Goal: Transaction & Acquisition: Purchase product/service

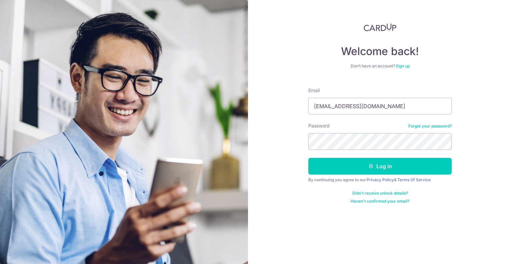
type input "galrore@gmail.com"
click at [309, 158] on button "Log in" at bounding box center [380, 166] width 143 height 17
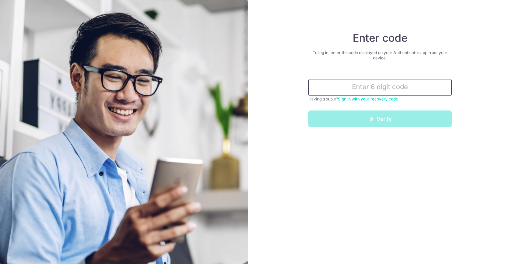
click at [403, 86] on input "text" at bounding box center [380, 87] width 143 height 17
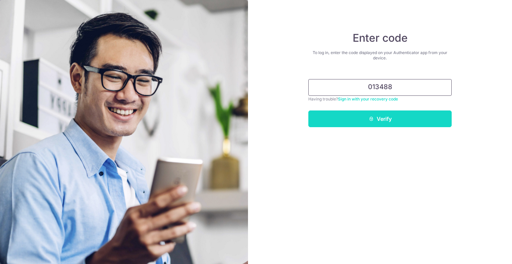
type input "013488"
click at [393, 118] on button "Verify" at bounding box center [380, 118] width 143 height 17
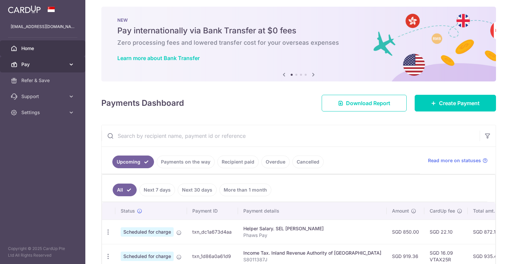
click at [57, 64] on span "Pay" at bounding box center [43, 64] width 44 height 7
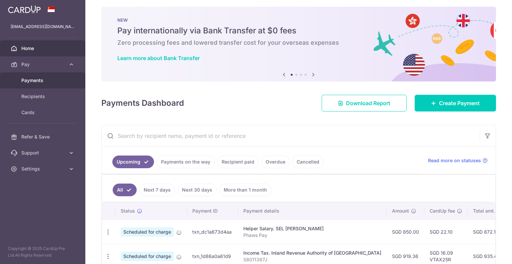
click at [37, 80] on span "Payments" at bounding box center [43, 80] width 44 height 7
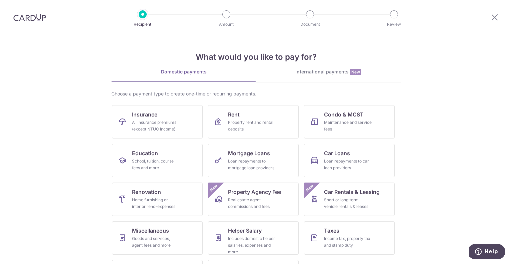
scroll to position [34, 0]
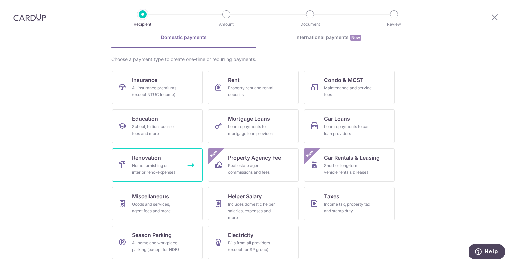
click at [170, 154] on link "Renovation Home furnishing or interior reno-expenses" at bounding box center [157, 164] width 91 height 33
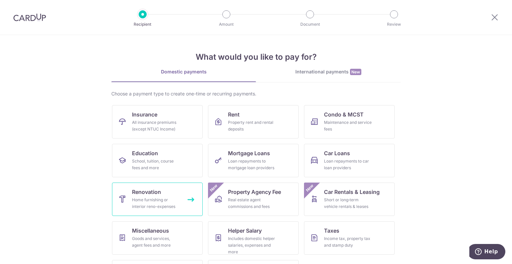
click at [147, 195] on span "Renovation" at bounding box center [146, 192] width 29 height 8
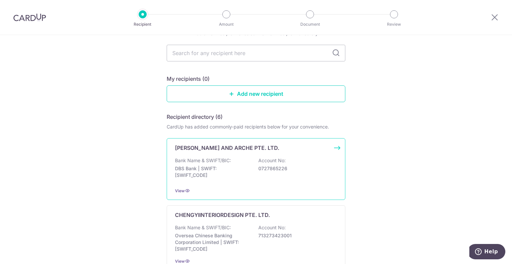
scroll to position [25, 0]
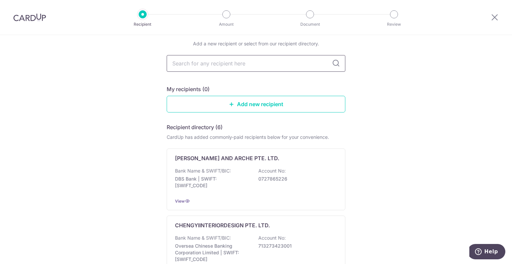
click at [236, 64] on input "text" at bounding box center [256, 63] width 179 height 17
type input "jiu"
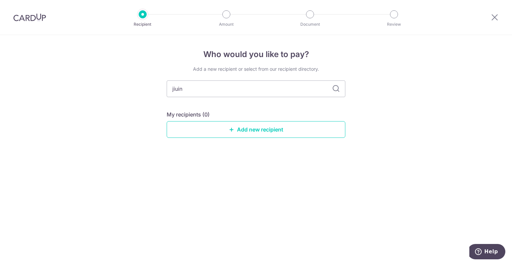
scroll to position [0, 0]
type input "jiuding"
type input "j"
type input "jiu ding"
type input "j"
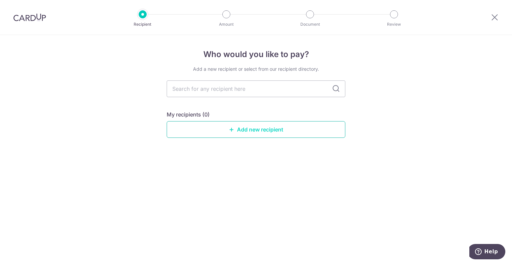
click at [258, 132] on link "Add new recipient" at bounding box center [256, 129] width 179 height 17
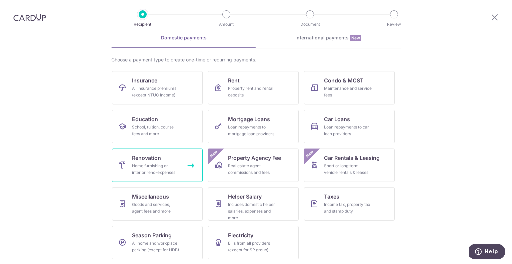
click at [170, 165] on div "Home furnishing or interior reno-expenses" at bounding box center [156, 168] width 48 height 13
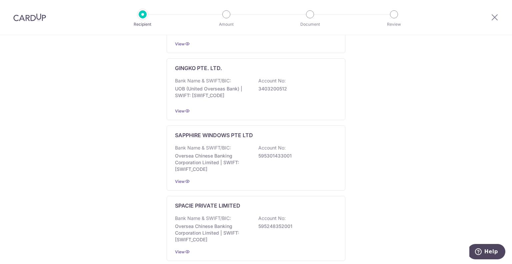
scroll to position [374, 0]
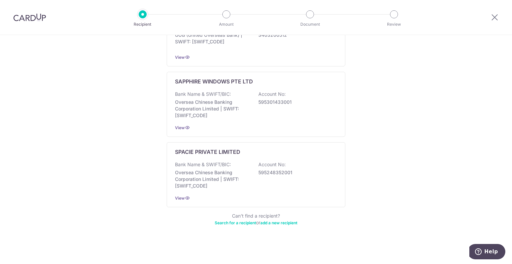
click at [271, 223] on link "add a new recipient" at bounding box center [279, 222] width 37 height 5
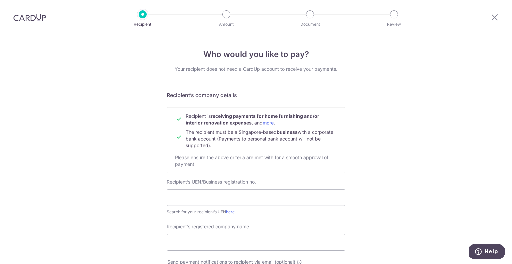
scroll to position [62, 0]
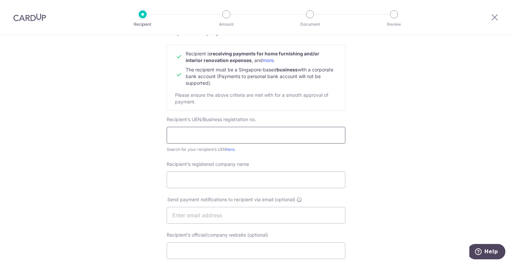
click at [207, 138] on input "text" at bounding box center [256, 135] width 179 height 17
type input "J"
type input "201525380E"
drag, startPoint x: 208, startPoint y: 137, endPoint x: 163, endPoint y: 129, distance: 46.1
click at [163, 129] on div "Recipient’s UEN/Business registration no. 201525380E Search for your recipient’…" at bounding box center [256, 134] width 187 height 37
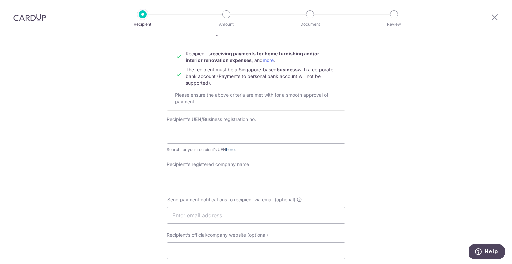
click at [227, 150] on link "here" at bounding box center [230, 149] width 9 height 5
click at [219, 131] on input "text" at bounding box center [256, 135] width 179 height 17
paste input "201525380E"
type input "201525380E"
click at [112, 160] on div "Who would you like to pay? Your recipient does not need a CardUp account to rec…" at bounding box center [256, 224] width 512 height 502
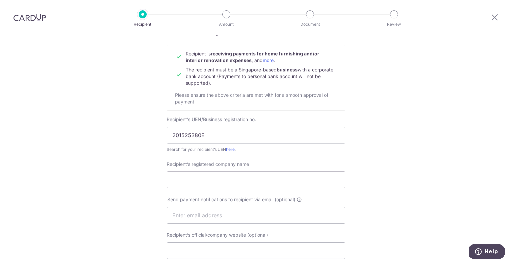
click at [199, 181] on input "Recipient’s registered company name" at bounding box center [256, 179] width 179 height 17
type input "JIU DING SHENG PTE LTD"
click at [188, 214] on input "text" at bounding box center [256, 215] width 179 height 17
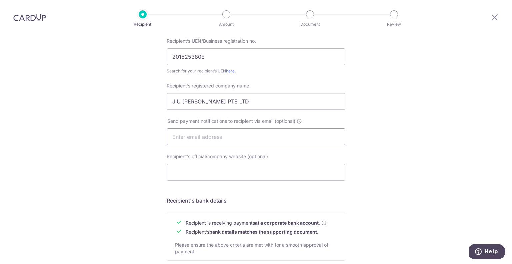
scroll to position [140, 0]
type input "g"
click at [121, 153] on div "Who would you like to pay? Your recipient does not need a CardUp account to rec…" at bounding box center [256, 146] width 512 height 502
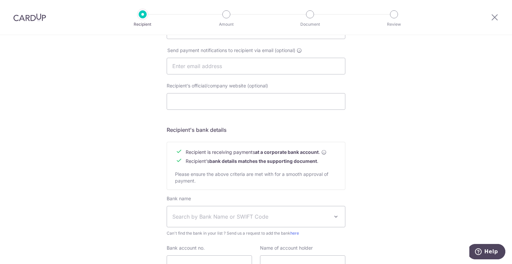
scroll to position [272, 0]
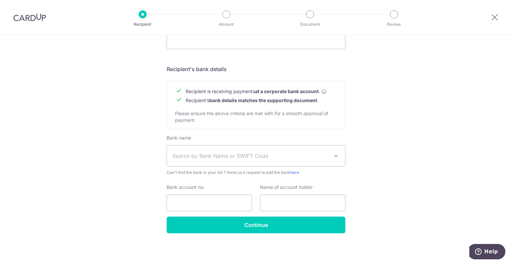
click at [323, 159] on span "Search by Bank Name or SWIFT Code" at bounding box center [250, 156] width 157 height 8
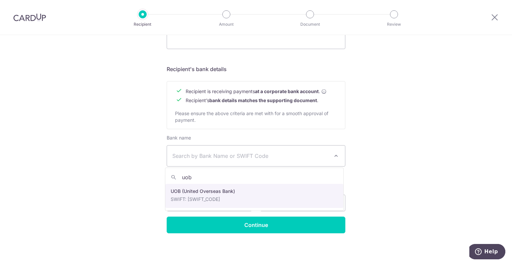
type input "uob"
click at [213, 199] on input "Bank account no." at bounding box center [209, 202] width 85 height 17
select select "18"
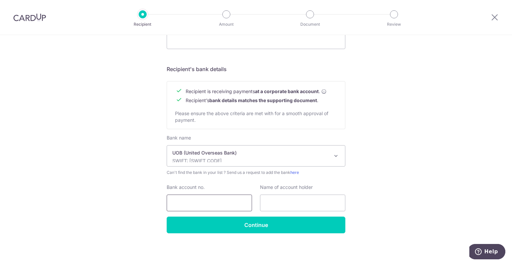
click at [189, 201] on input "Bank account no." at bounding box center [209, 202] width 85 height 17
type input "7033000565"
click at [272, 204] on input "text" at bounding box center [302, 202] width 85 height 17
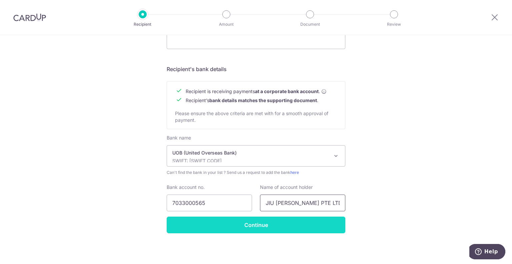
type input "JIU DING SHENG PTE LTD"
click at [251, 225] on input "Continue" at bounding box center [256, 224] width 179 height 17
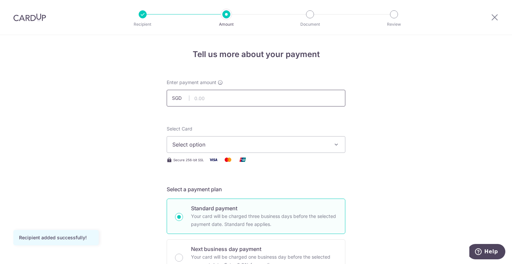
click at [205, 99] on input "text" at bounding box center [256, 98] width 179 height 17
click at [258, 148] on span "Select option" at bounding box center [249, 144] width 155 height 8
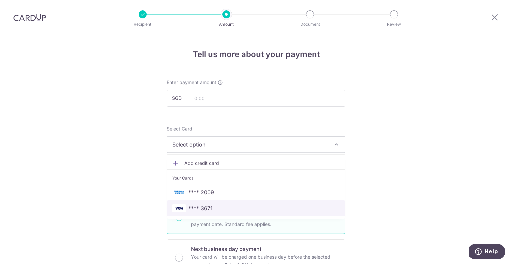
click at [207, 208] on span "**** 3671" at bounding box center [200, 208] width 24 height 8
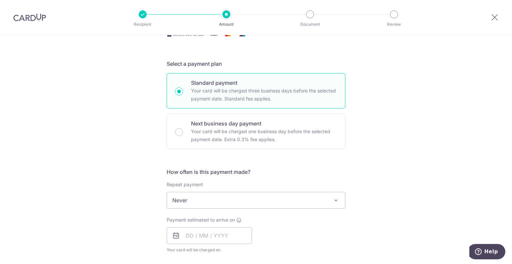
scroll to position [167, 0]
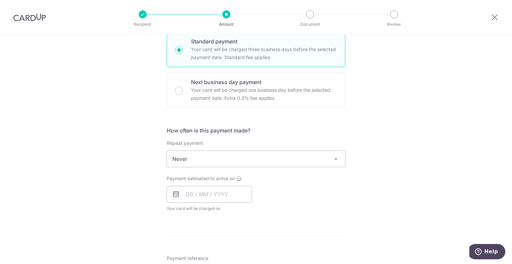
click at [173, 194] on icon at bounding box center [176, 194] width 8 height 8
click at [187, 191] on input "text" at bounding box center [209, 194] width 85 height 17
click at [192, 253] on link "6" at bounding box center [193, 254] width 11 height 11
type input "[DATE]"
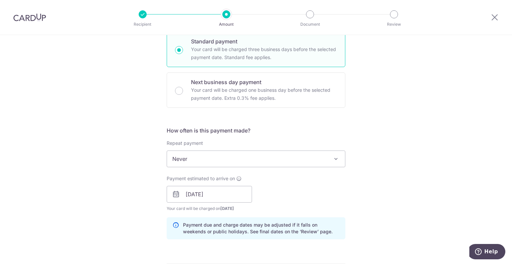
click at [350, 197] on div "Tell us more about your payment Enter payment amount SGD Recipient added succes…" at bounding box center [256, 205] width 512 height 675
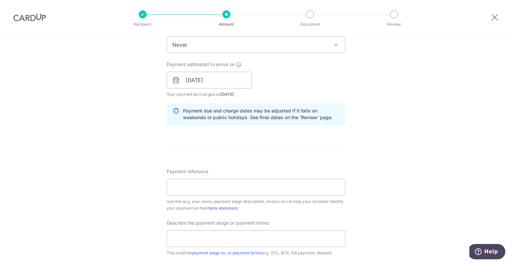
scroll to position [292, 0]
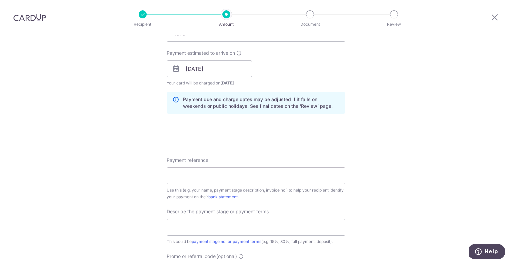
click at [267, 176] on input "Payment reference" at bounding box center [256, 175] width 179 height 17
type input "6"
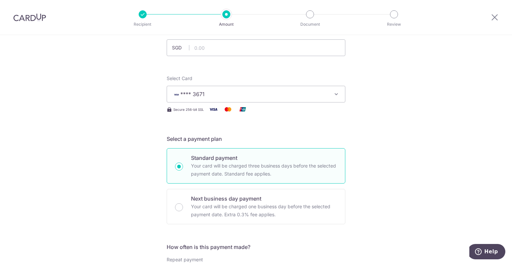
scroll to position [0, 0]
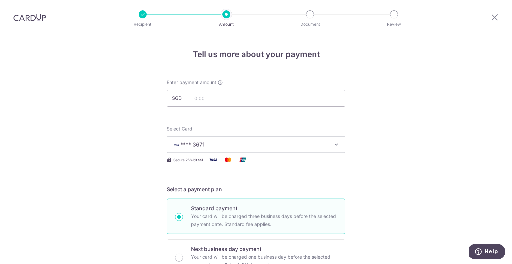
click at [208, 101] on input "text" at bounding box center [256, 98] width 179 height 17
type input "3,294.00"
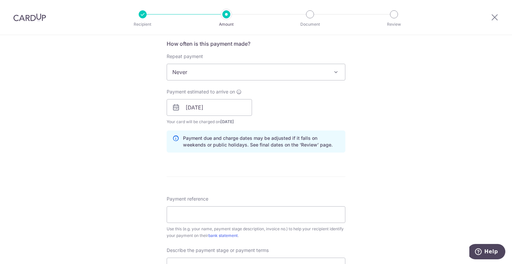
scroll to position [326, 0]
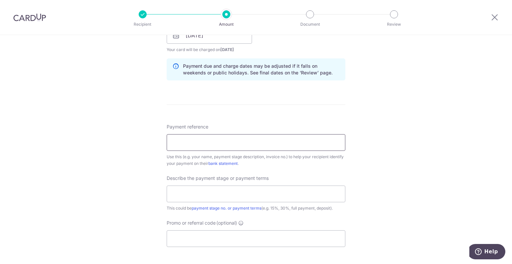
click at [178, 134] on input "Payment reference" at bounding box center [256, 142] width 179 height 17
click at [173, 141] on input "Payment reference" at bounding box center [256, 142] width 179 height 17
type input "JDS20151247 RoanneLee"
click at [201, 195] on input "text" at bounding box center [256, 193] width 179 height 17
type input "Full Payment"
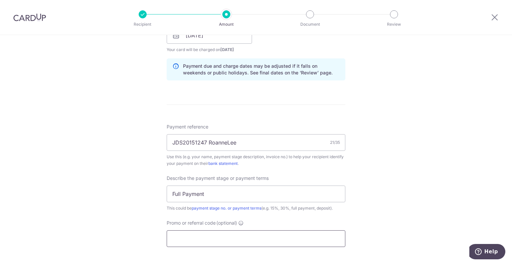
drag, startPoint x: 188, startPoint y: 235, endPoint x: 194, endPoint y: 221, distance: 14.9
click at [194, 221] on div "Promo or referral code (optional) The discounted fee will be shown on the revie…" at bounding box center [256, 232] width 179 height 27
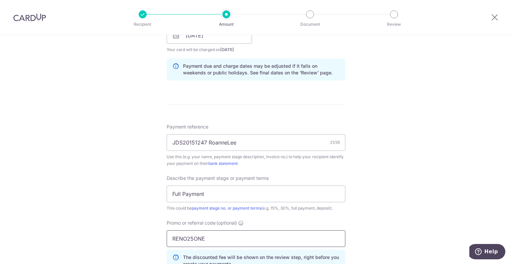
type input "RENO25ONE"
click at [398, 211] on div "Tell us more about your payment Enter payment amount SGD 3,294.00 3294.00 Recip…" at bounding box center [256, 61] width 512 height 705
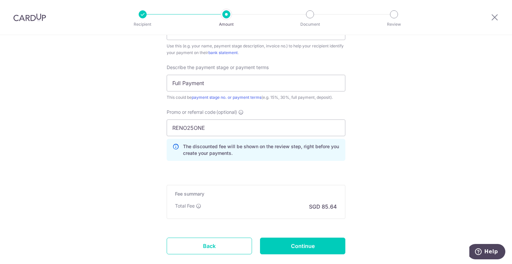
scroll to position [475, 0]
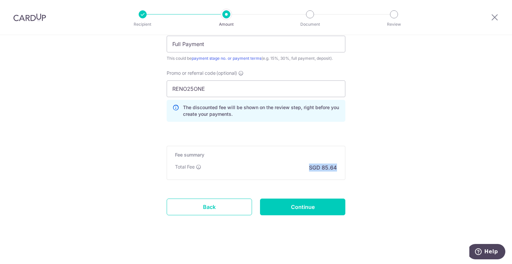
drag, startPoint x: 308, startPoint y: 167, endPoint x: 382, endPoint y: 160, distance: 74.0
click at [495, 18] on icon at bounding box center [495, 17] width 8 height 8
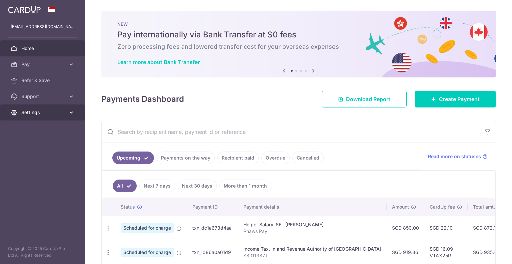
click at [47, 113] on span "Settings" at bounding box center [43, 112] width 44 height 7
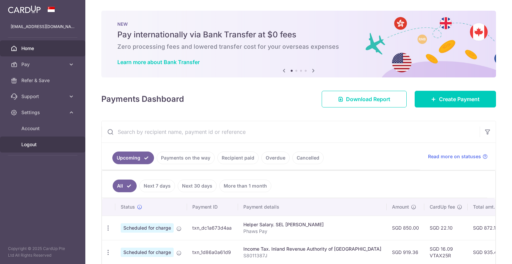
click at [30, 145] on span "Logout" at bounding box center [43, 144] width 44 height 7
